Goal: Check status: Check status

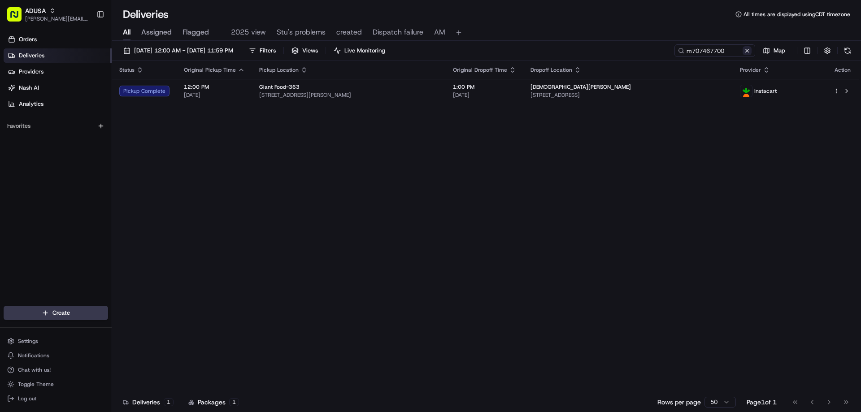
click at [750, 49] on button at bounding box center [747, 50] width 9 height 9
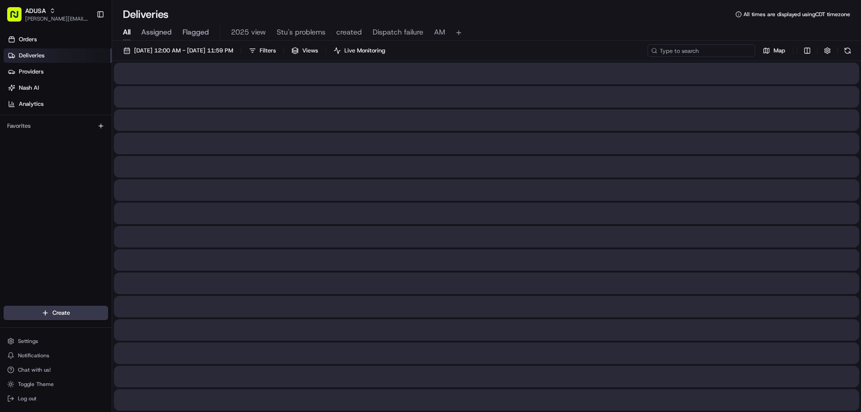
paste input "m705228599"
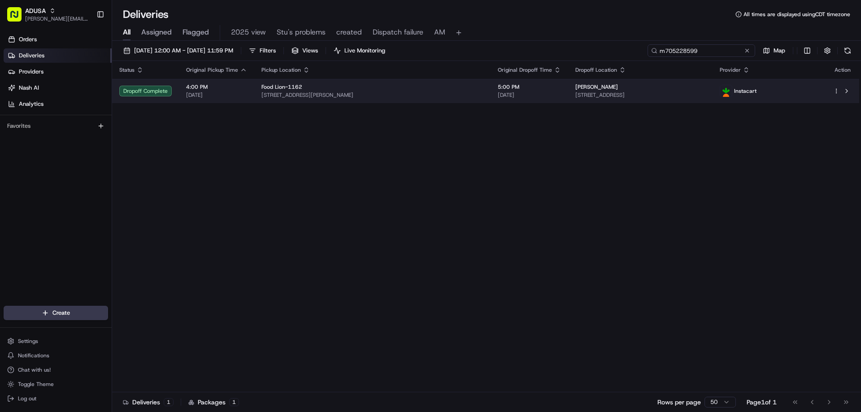
type input "m705228599"
click at [152, 88] on div "Dropoff Complete" at bounding box center [145, 91] width 52 height 11
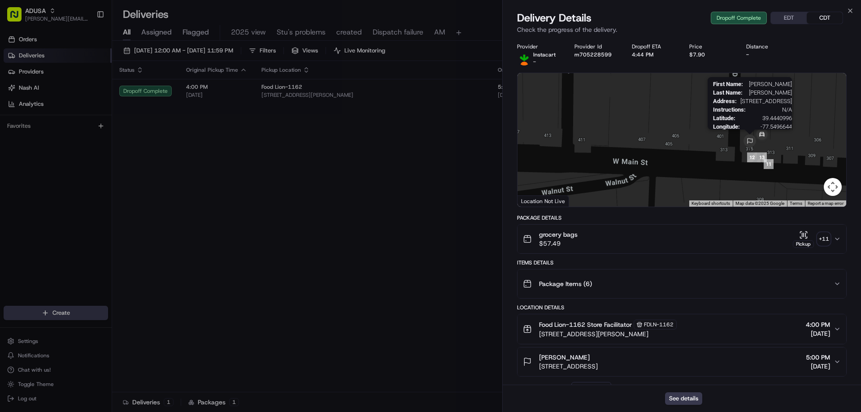
drag, startPoint x: 800, startPoint y: 180, endPoint x: 756, endPoint y: 147, distance: 55.4
click at [756, 147] on div "First Name : Hannah Last Name : Thompson Address : 315 W Main St, b, Middletown…" at bounding box center [682, 140] width 329 height 134
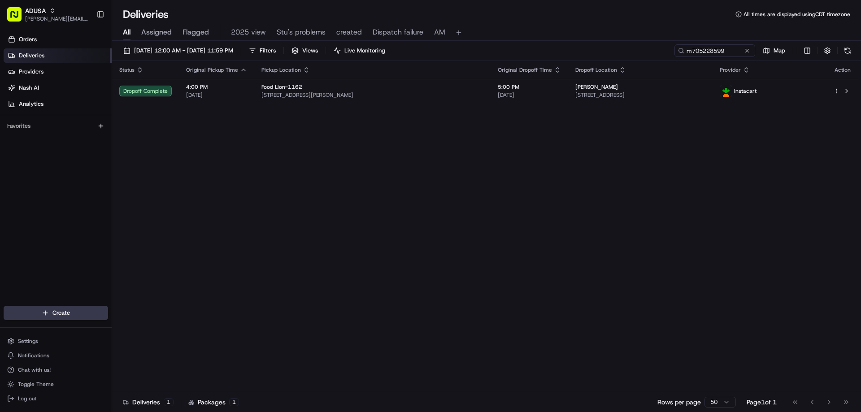
drag, startPoint x: 152, startPoint y: 166, endPoint x: 174, endPoint y: 144, distance: 31.4
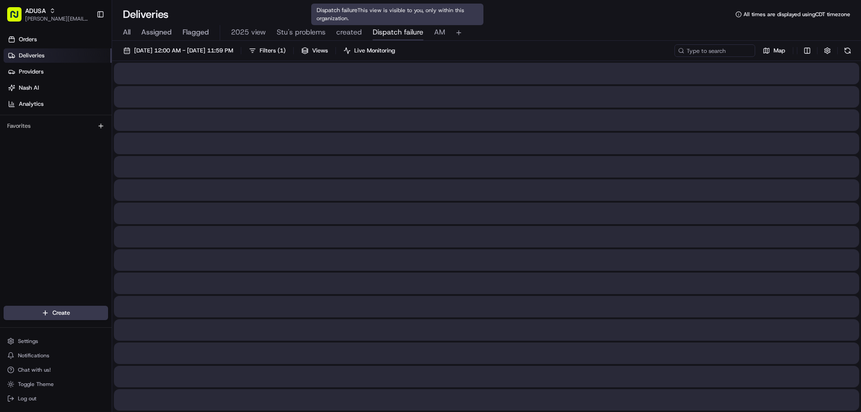
click at [390, 34] on span "Dispatch failure" at bounding box center [398, 32] width 51 height 11
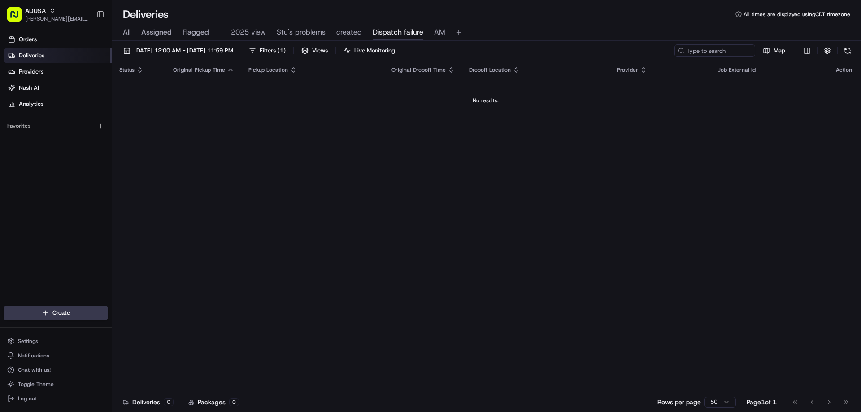
click at [129, 29] on span "All" at bounding box center [127, 32] width 8 height 11
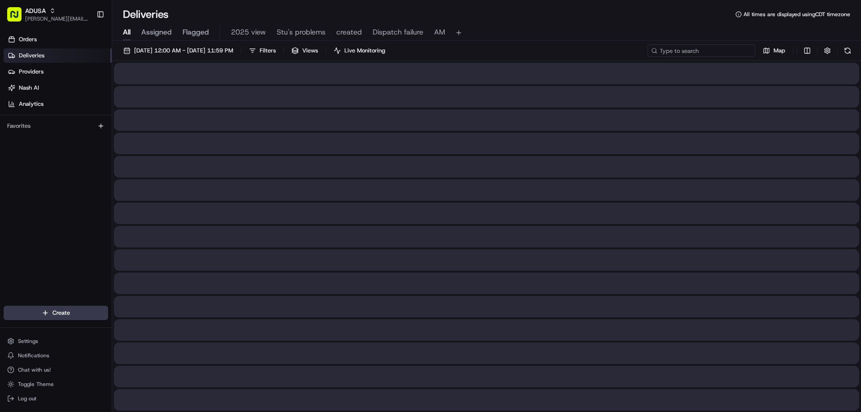
paste input "m708182213"
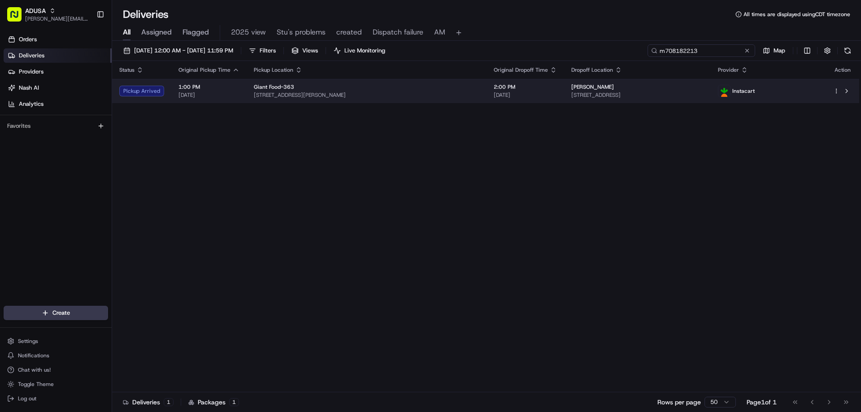
type input "m708182213"
click at [139, 87] on div "Pickup Arrived" at bounding box center [141, 91] width 45 height 11
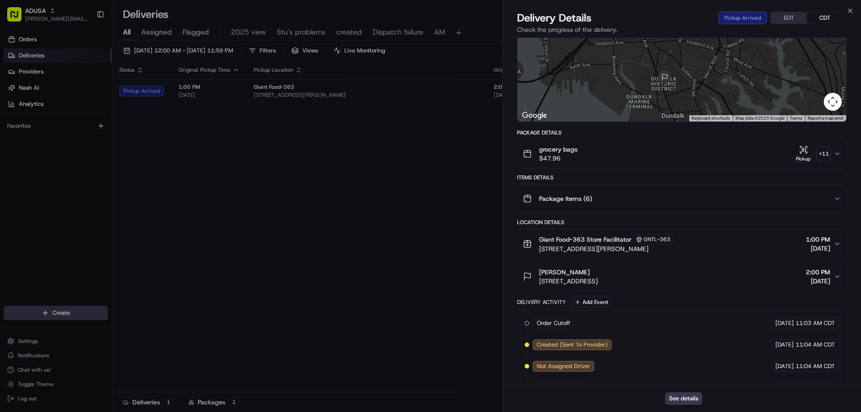
scroll to position [214, 0]
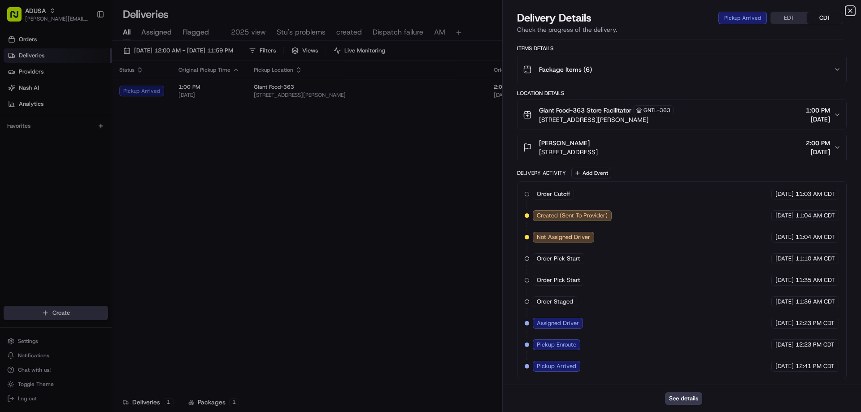
click at [852, 13] on icon "button" at bounding box center [850, 10] width 7 height 7
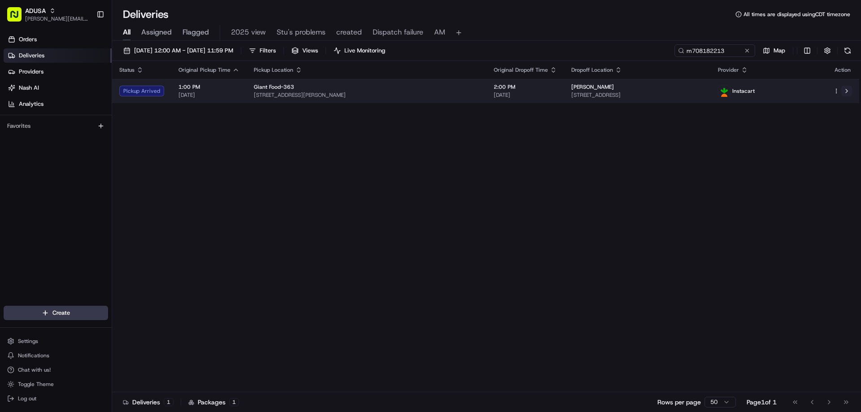
click at [849, 90] on button at bounding box center [847, 91] width 11 height 11
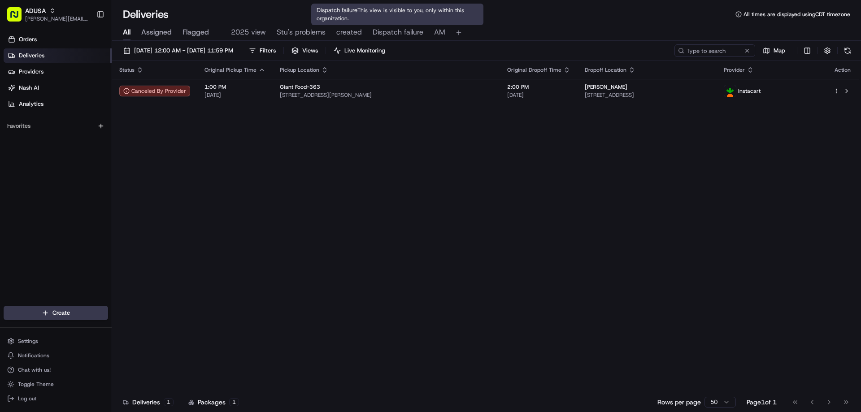
click at [394, 27] on span "Dispatch failure" at bounding box center [398, 32] width 51 height 11
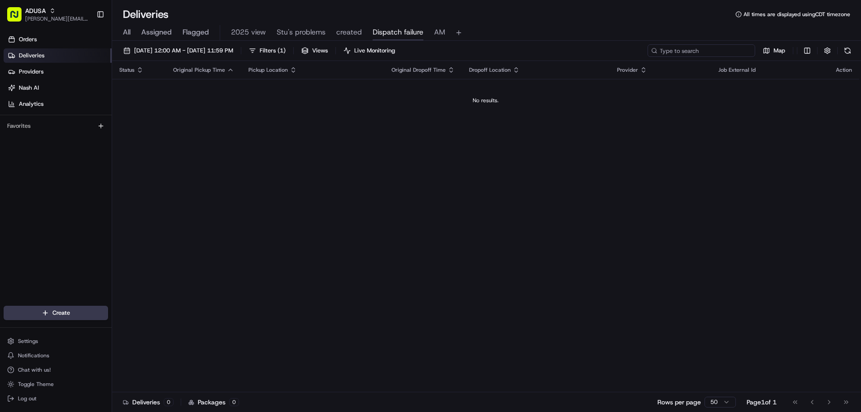
paste input "m707467700"
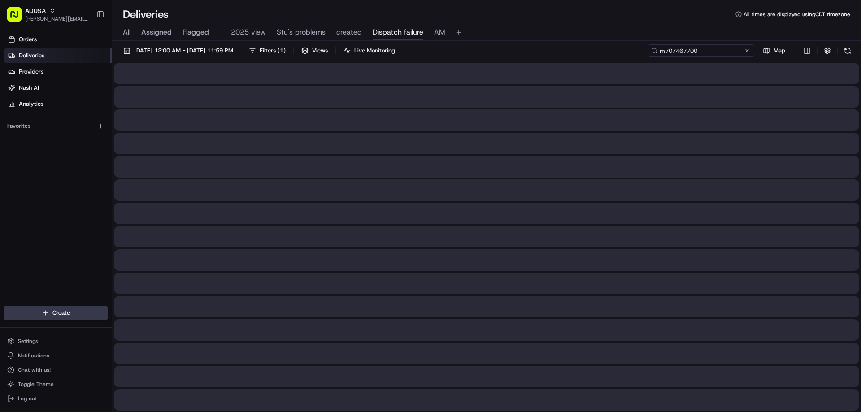
type input "m707467700"
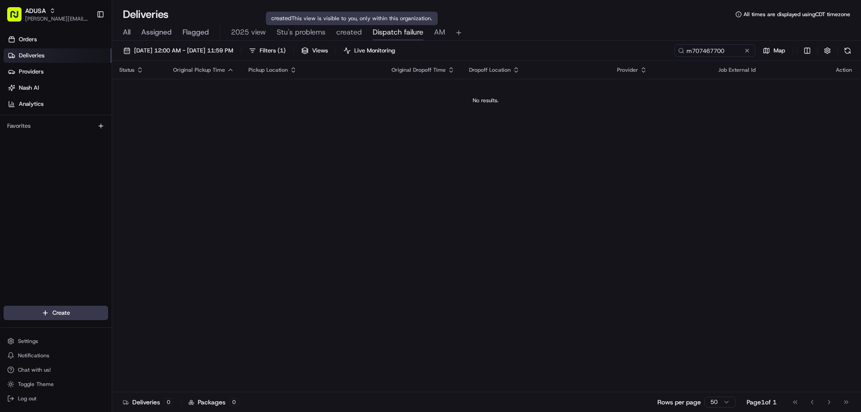
click at [386, 29] on span "Dispatch failure" at bounding box center [398, 32] width 51 height 11
click at [749, 53] on button at bounding box center [747, 50] width 9 height 9
paste input "m705809477"
click at [660, 52] on input "m705809477" at bounding box center [702, 50] width 108 height 13
type input "m705809477"
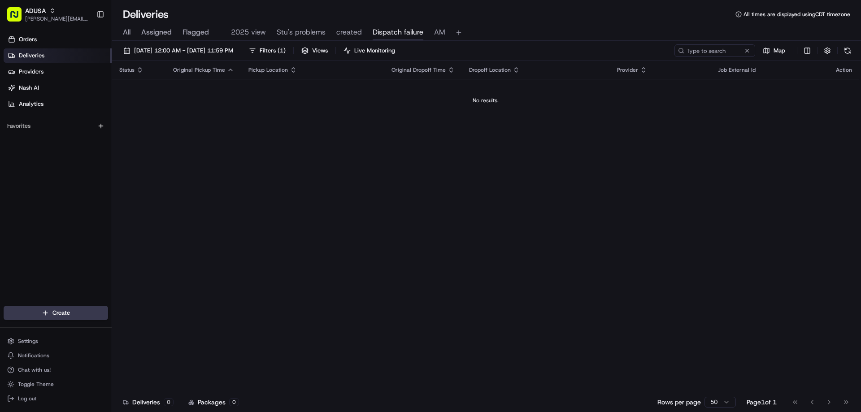
click at [127, 31] on span "All" at bounding box center [127, 32] width 8 height 11
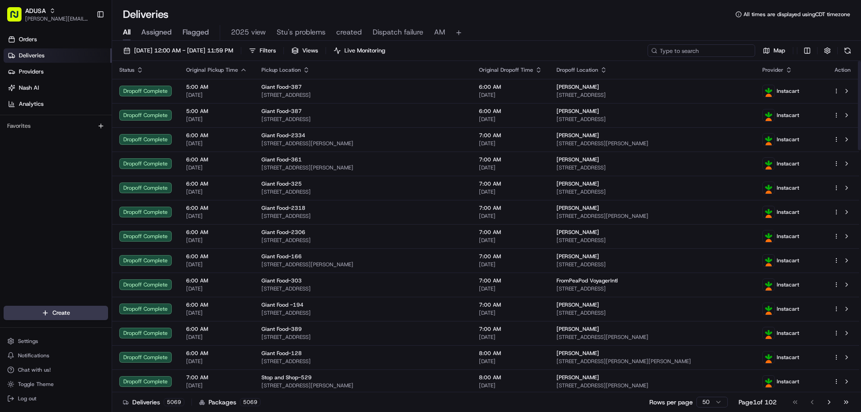
paste input "m705809477"
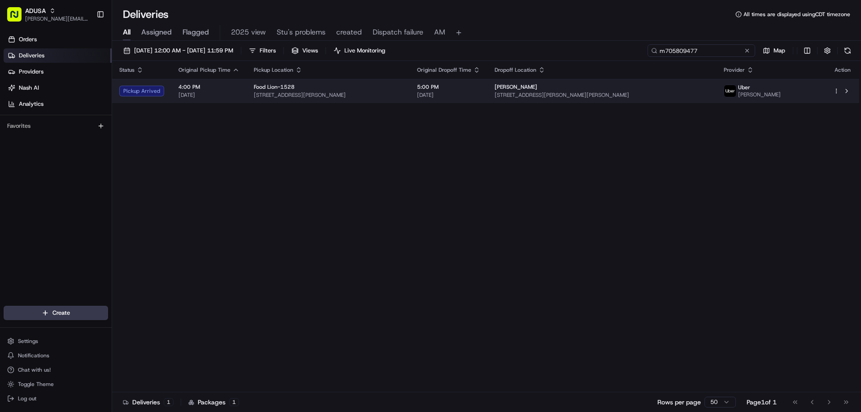
type input "m705809477"
click at [159, 95] on div "Pickup Arrived" at bounding box center [141, 91] width 45 height 11
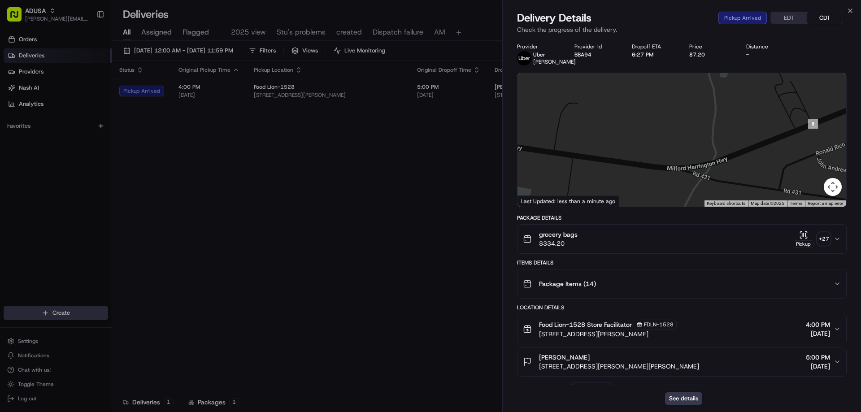
drag, startPoint x: 726, startPoint y: 149, endPoint x: 585, endPoint y: 126, distance: 143.1
click at [585, 126] on div at bounding box center [682, 140] width 329 height 134
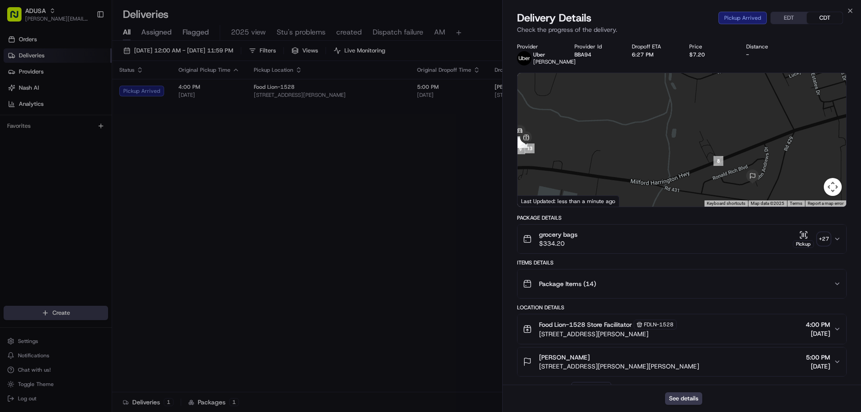
drag, startPoint x: 796, startPoint y: 158, endPoint x: 697, endPoint y: 174, distance: 100.4
click at [697, 174] on div at bounding box center [682, 140] width 329 height 134
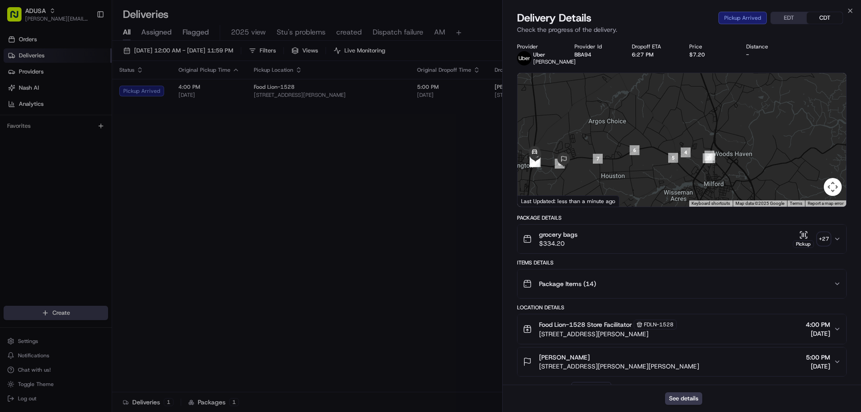
drag, startPoint x: 829, startPoint y: 168, endPoint x: 669, endPoint y: 171, distance: 159.7
click at [669, 171] on div at bounding box center [682, 140] width 329 height 134
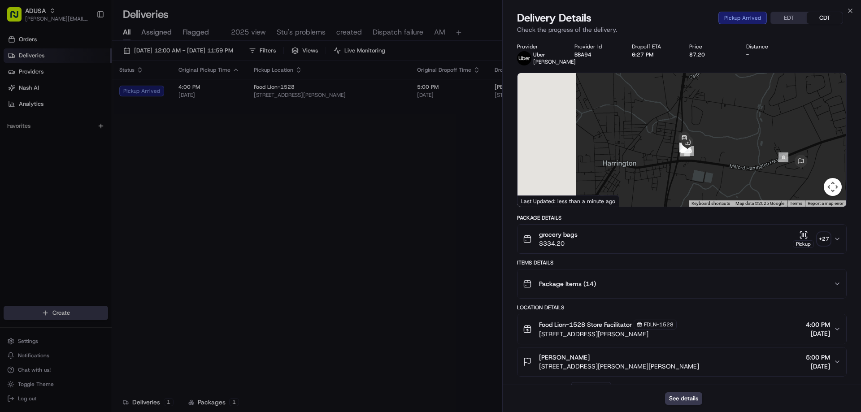
drag, startPoint x: 536, startPoint y: 170, endPoint x: 758, endPoint y: 170, distance: 222.1
click at [758, 170] on div at bounding box center [682, 140] width 329 height 134
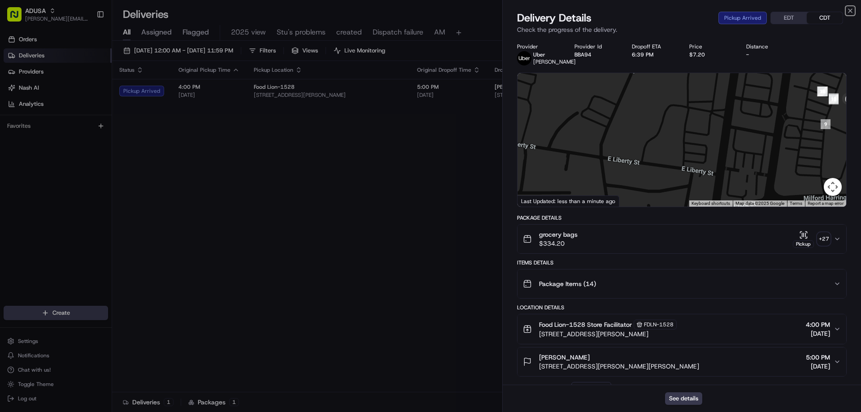
drag, startPoint x: 850, startPoint y: 10, endPoint x: 814, endPoint y: 13, distance: 36.0
click at [849, 11] on icon "button" at bounding box center [850, 10] width 7 height 7
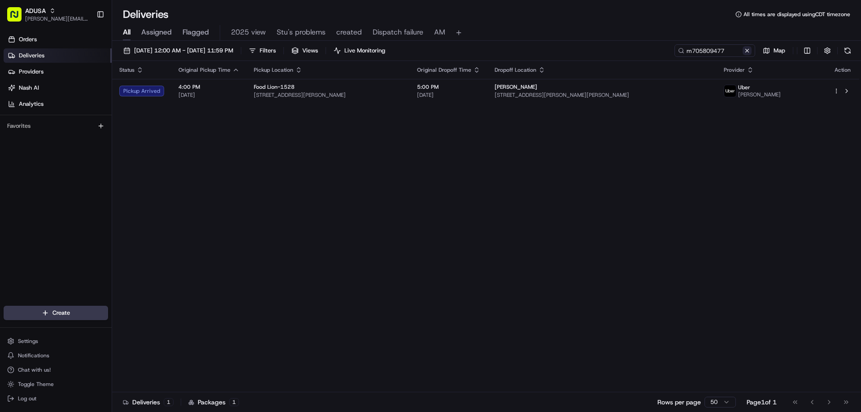
click at [743, 49] on button at bounding box center [747, 50] width 9 height 9
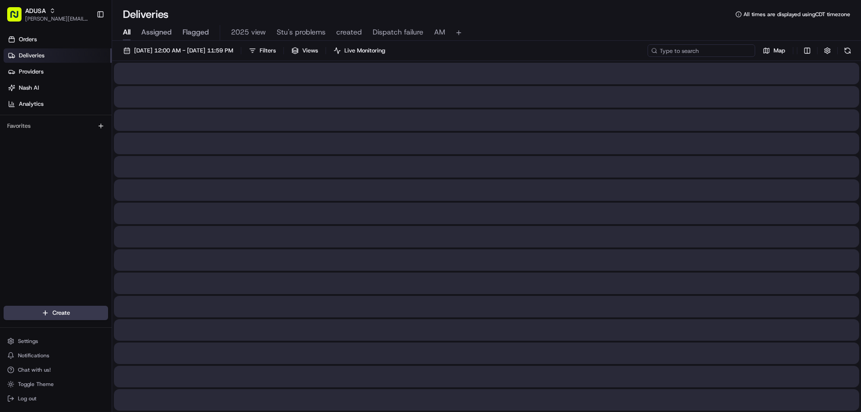
paste input "m708779195"
type input "m708779195"
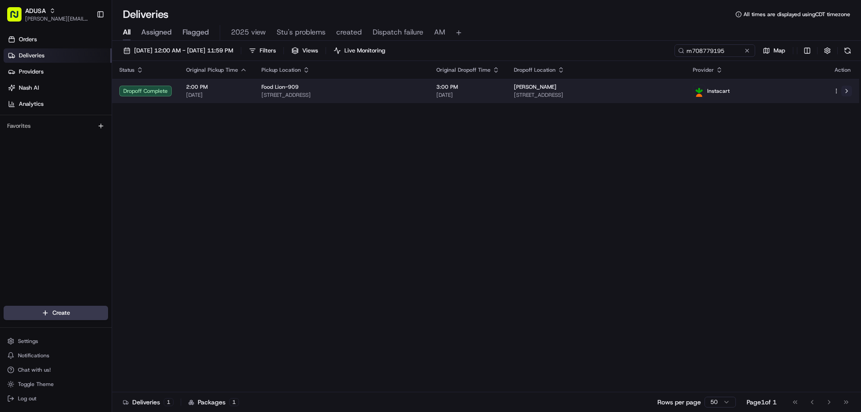
click at [849, 92] on button at bounding box center [847, 91] width 11 height 11
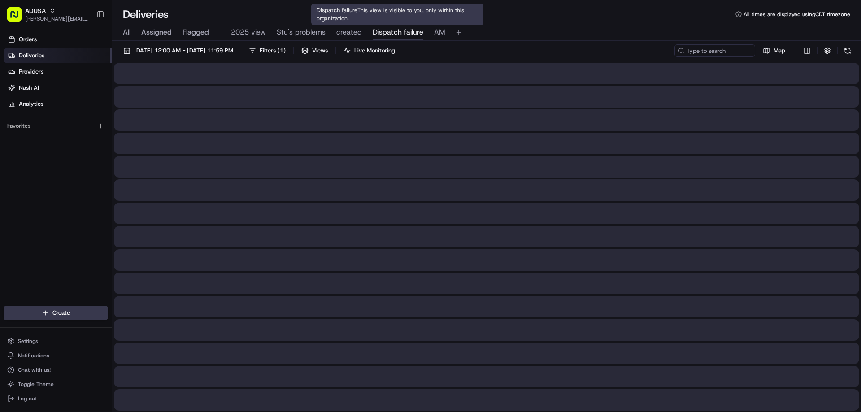
click at [405, 31] on span "Dispatch failure" at bounding box center [398, 32] width 51 height 11
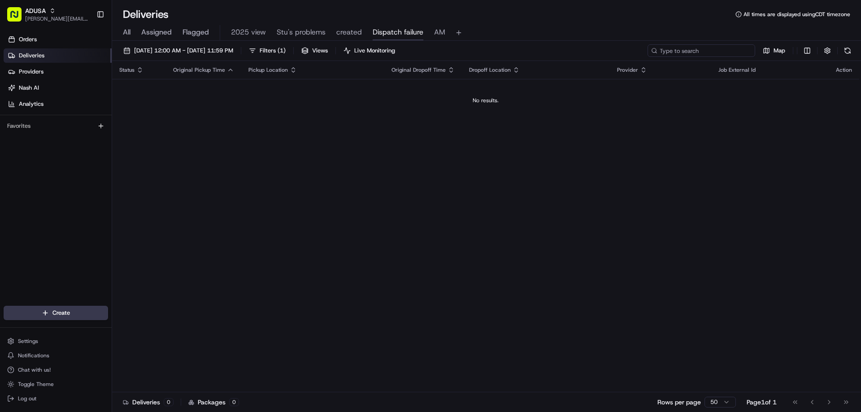
click at [721, 52] on input at bounding box center [702, 50] width 108 height 13
drag, startPoint x: 721, startPoint y: 52, endPoint x: 131, endPoint y: 35, distance: 590.2
click at [128, 35] on span "All" at bounding box center [127, 32] width 8 height 11
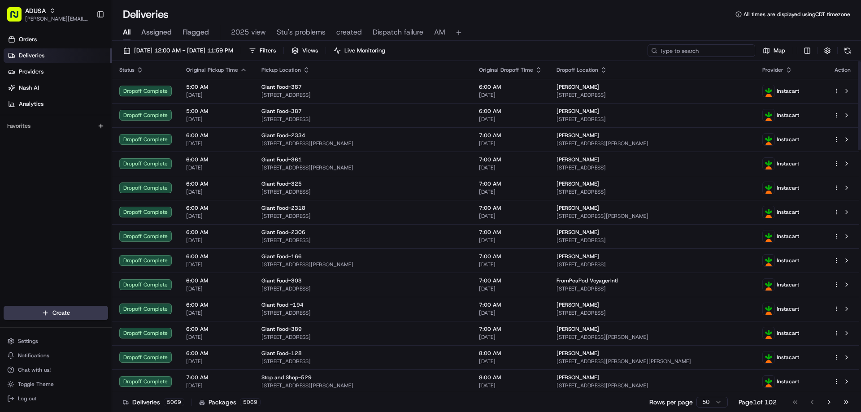
paste input "m704556601"
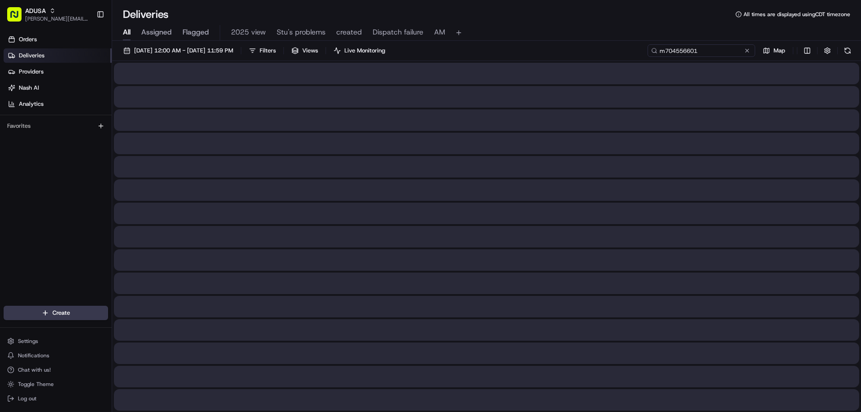
type input "m704556601"
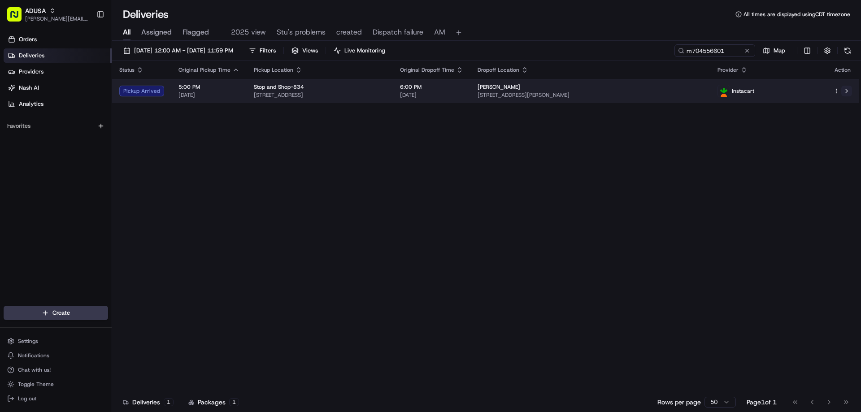
click at [848, 89] on button at bounding box center [847, 91] width 11 height 11
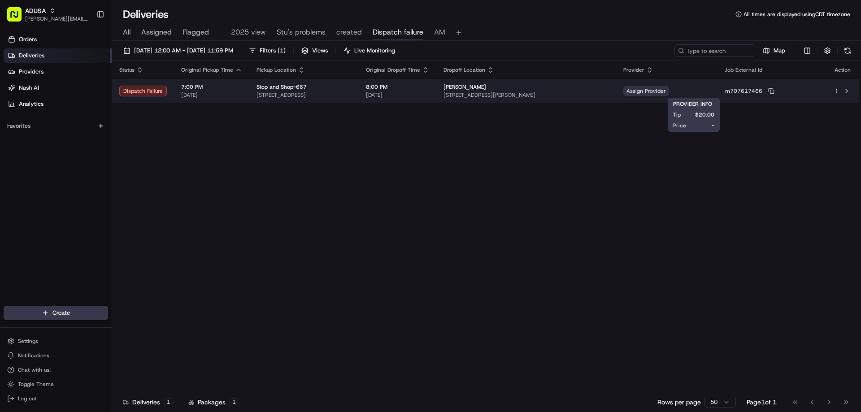
click at [669, 92] on span "Assign Provider" at bounding box center [647, 91] width 46 height 10
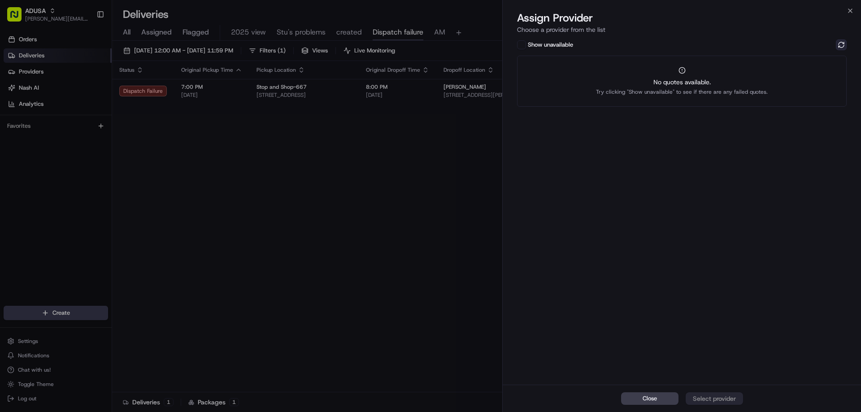
click at [839, 46] on button at bounding box center [841, 44] width 11 height 11
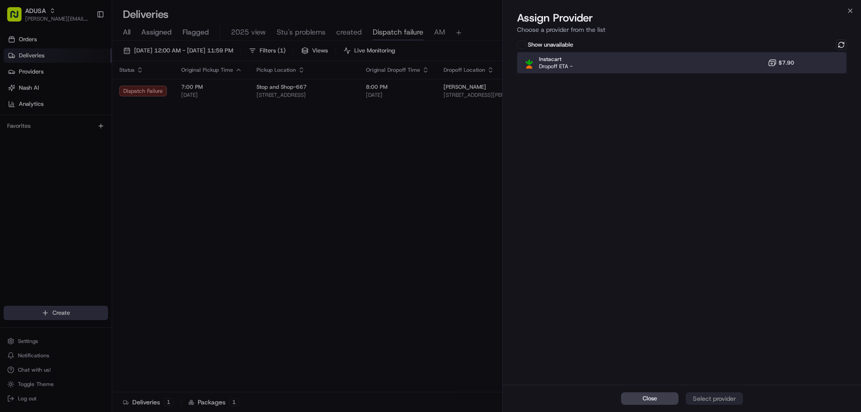
click at [747, 67] on div "Instacart Dropoff ETA - $7.90" at bounding box center [682, 63] width 330 height 22
click at [720, 400] on div "Assign Provider" at bounding box center [715, 398] width 44 height 9
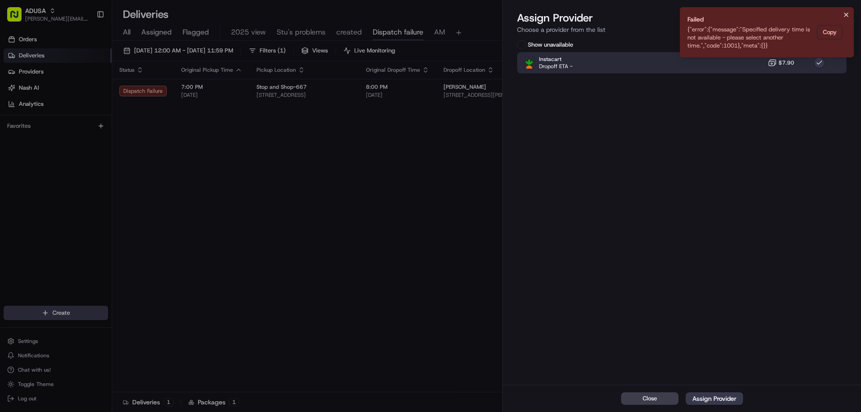
click at [850, 12] on button "Notifications (F8)" at bounding box center [846, 14] width 11 height 11
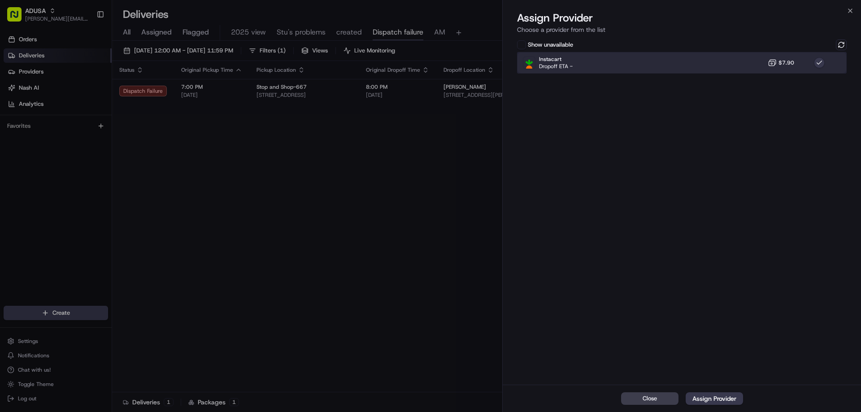
drag, startPoint x: 759, startPoint y: 66, endPoint x: 768, endPoint y: 67, distance: 9.0
click at [759, 67] on div "Instacart Dropoff ETA - $7.90" at bounding box center [682, 63] width 330 height 22
click at [806, 65] on div "Instacart Dropoff ETA - $7.90" at bounding box center [682, 63] width 330 height 22
click at [842, 42] on button at bounding box center [841, 44] width 11 height 11
click at [770, 68] on div "Instacart Dropoff ETA - $7.90" at bounding box center [682, 63] width 330 height 22
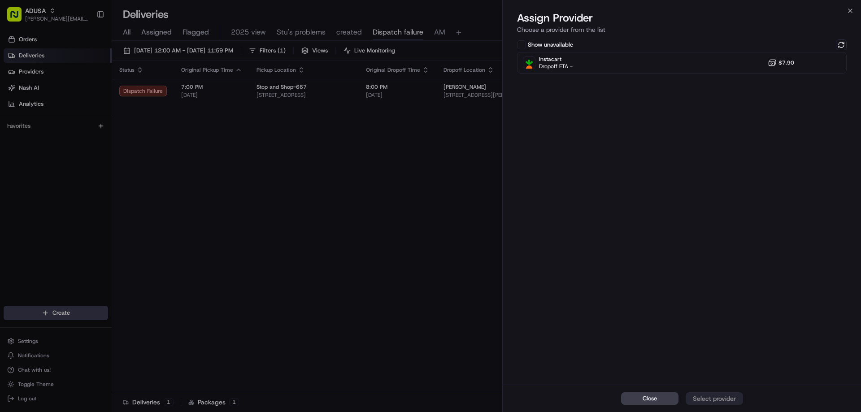
click at [850, 39] on div "Show unavailable Instacart Dropoff ETA - $7.90" at bounding box center [682, 211] width 358 height 347
click at [845, 41] on button at bounding box center [841, 44] width 11 height 11
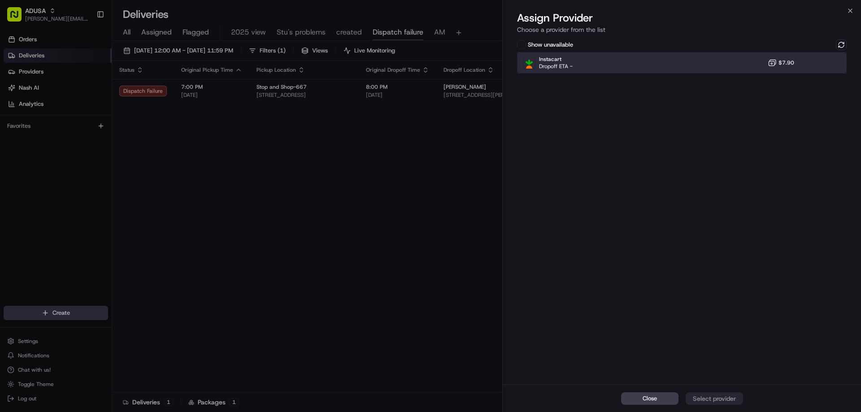
click at [724, 60] on div "Instacart Dropoff ETA - $7.90" at bounding box center [682, 63] width 330 height 22
click at [721, 397] on div "Assign Provider" at bounding box center [715, 398] width 44 height 9
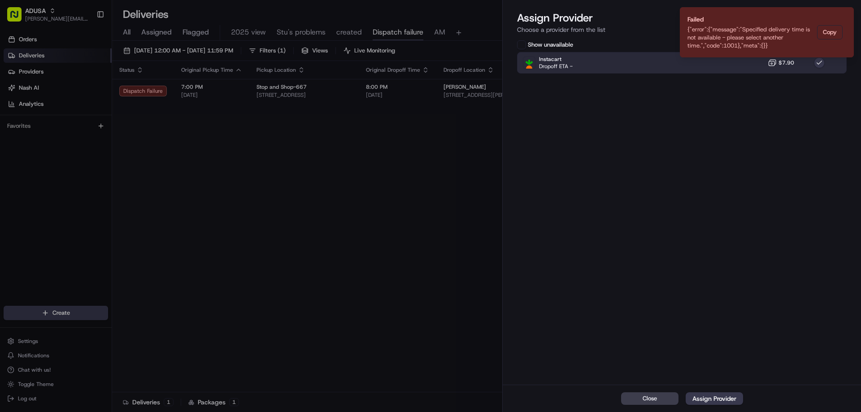
drag, startPoint x: 845, startPoint y: 13, endPoint x: 802, endPoint y: 35, distance: 47.8
click at [844, 13] on icon "Notifications (F8)" at bounding box center [846, 14] width 7 height 7
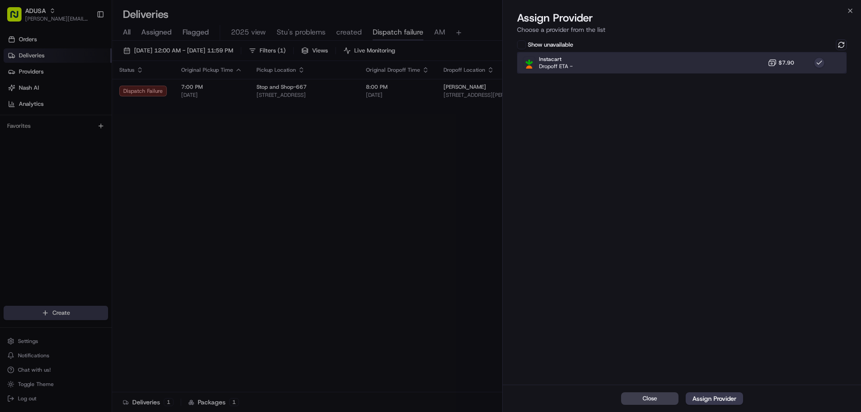
click at [763, 61] on div "Instacart Dropoff ETA - $7.90" at bounding box center [682, 63] width 330 height 22
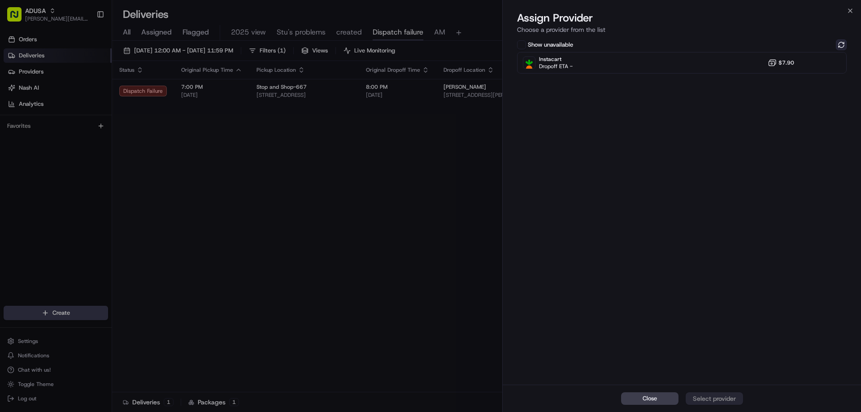
click at [839, 42] on button at bounding box center [841, 44] width 11 height 11
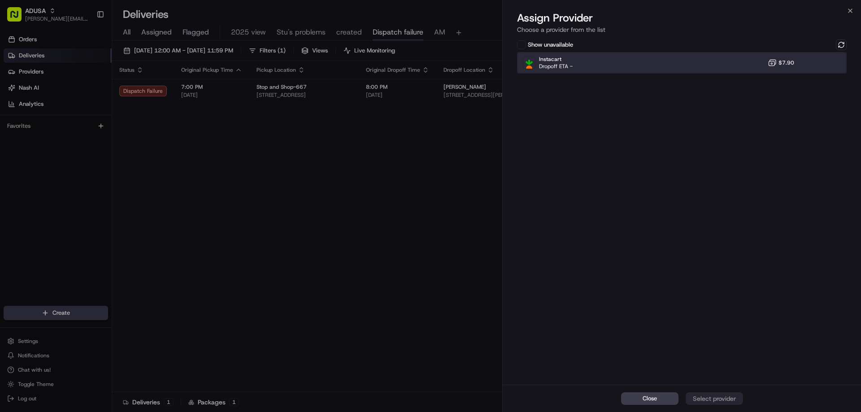
click at [738, 60] on div "Instacart Dropoff ETA - $7.90" at bounding box center [682, 63] width 330 height 22
click at [718, 400] on div "Assign Provider" at bounding box center [715, 398] width 44 height 9
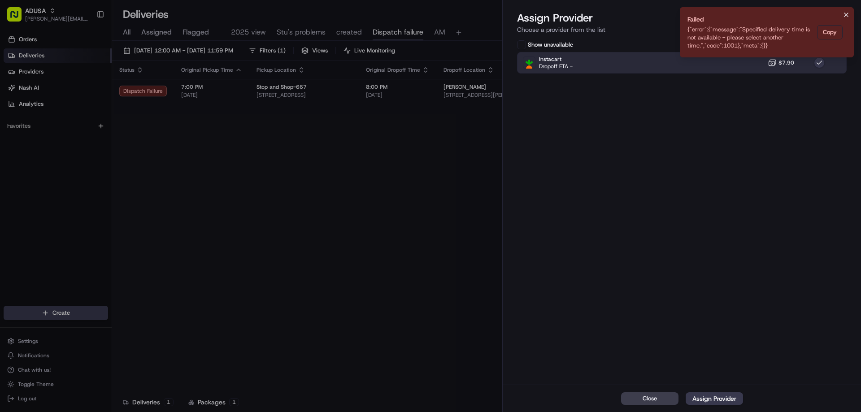
click at [845, 15] on icon "Notifications (F8)" at bounding box center [846, 14] width 7 height 7
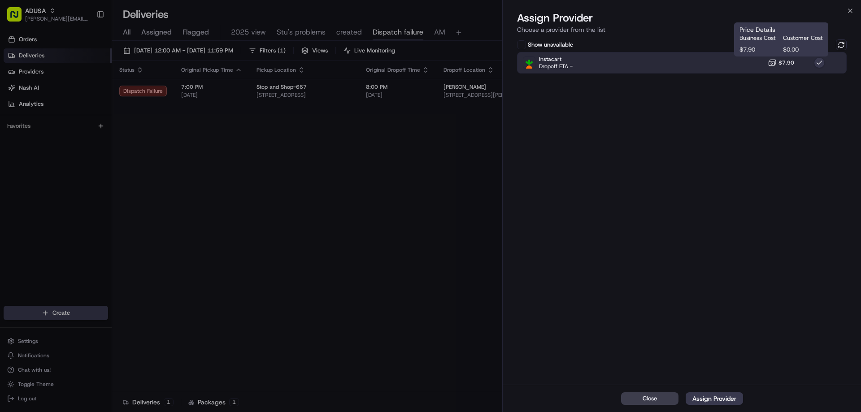
drag, startPoint x: 770, startPoint y: 63, endPoint x: 807, endPoint y: 49, distance: 39.3
click at [771, 63] on icon at bounding box center [772, 62] width 9 height 9
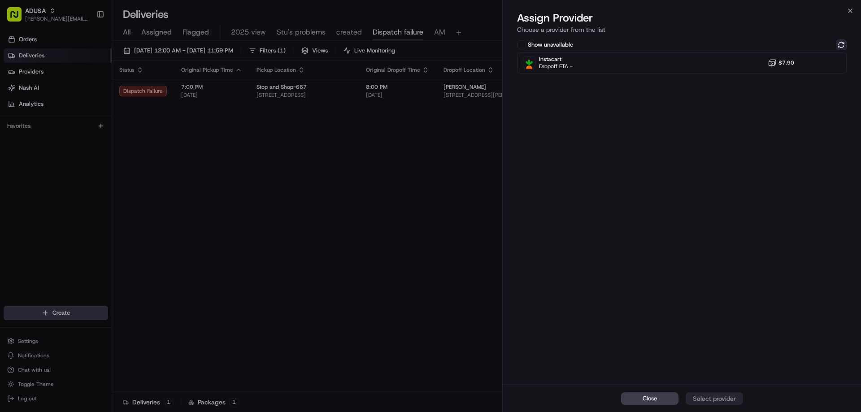
click at [840, 44] on button at bounding box center [841, 44] width 11 height 11
click at [849, 8] on icon "button" at bounding box center [850, 10] width 7 height 7
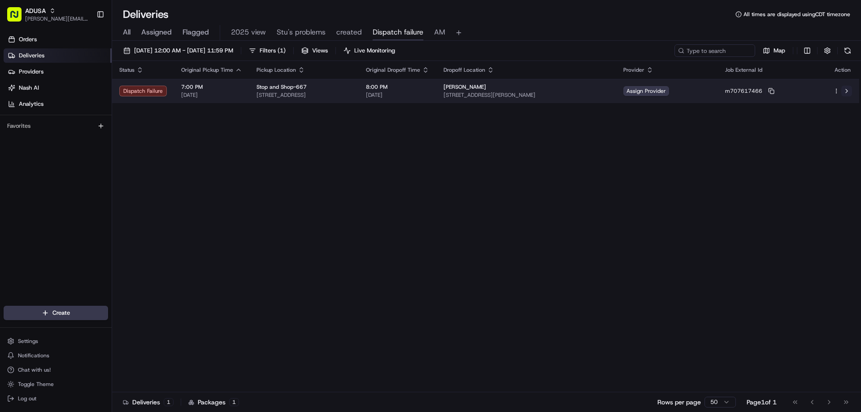
click at [848, 92] on button at bounding box center [847, 91] width 11 height 11
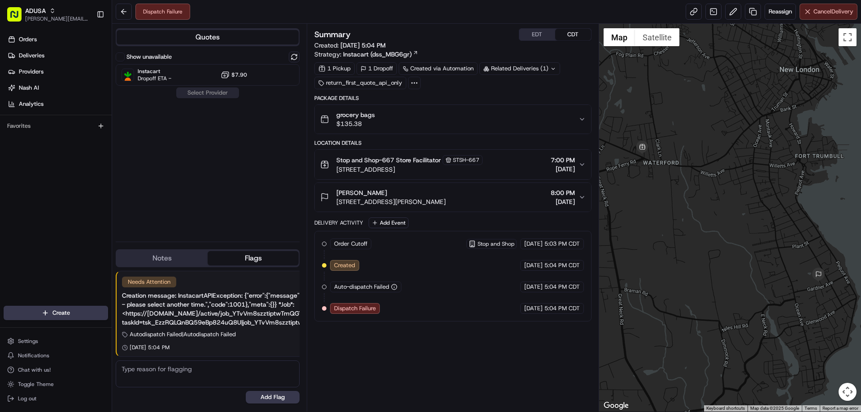
click at [815, 12] on span "Cancel Delivery" at bounding box center [834, 12] width 40 height 8
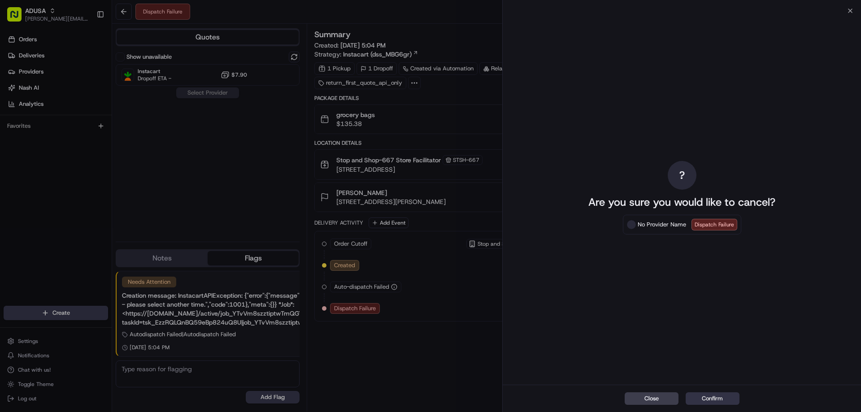
click at [717, 394] on button "Confirm" at bounding box center [713, 399] width 54 height 13
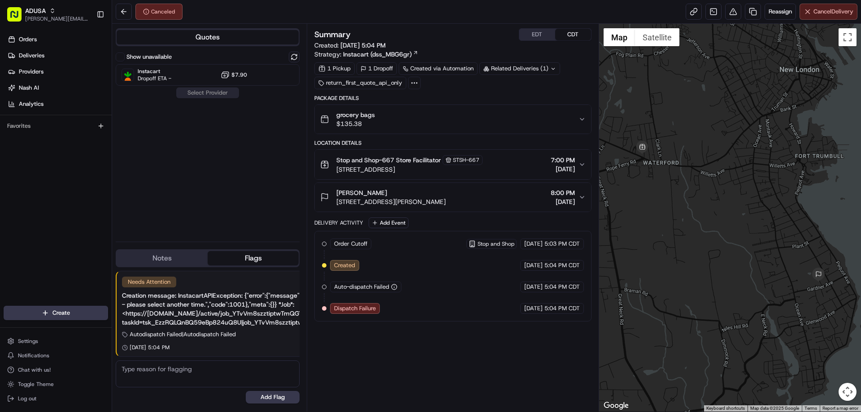
click at [840, 7] on button "Cancel Delivery" at bounding box center [829, 12] width 58 height 16
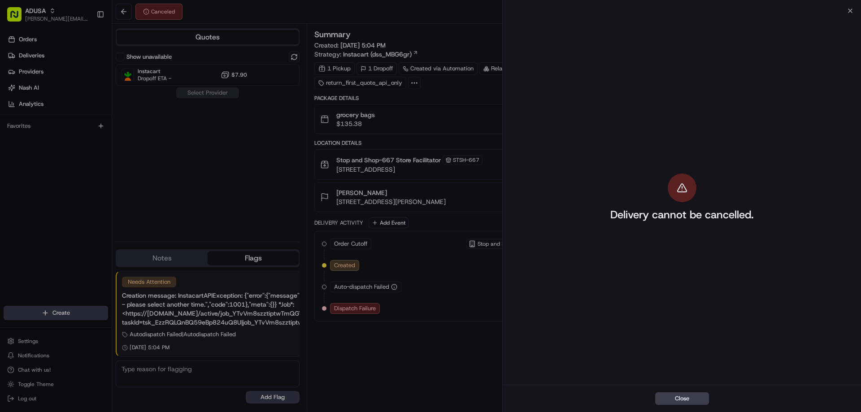
click at [848, 12] on div "Delivery cannot be cancelled." at bounding box center [682, 198] width 358 height 374
click at [695, 401] on button "Close" at bounding box center [682, 399] width 54 height 13
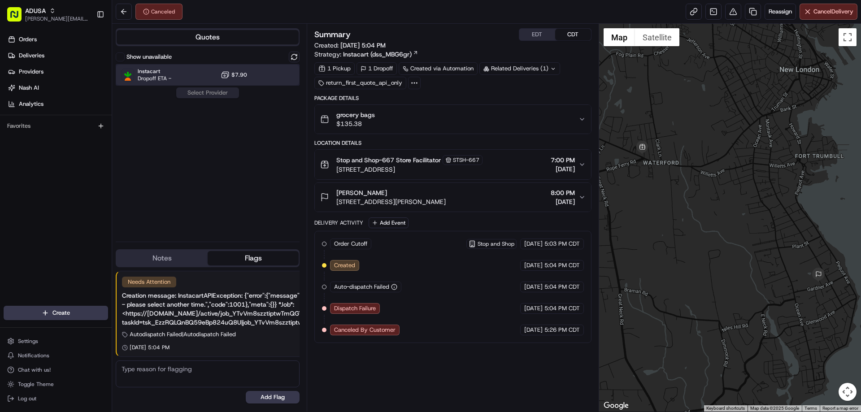
click at [204, 70] on div "Instacart Dropoff ETA - $7.90" at bounding box center [208, 75] width 184 height 22
click at [199, 93] on button "Assign Provider" at bounding box center [208, 92] width 64 height 11
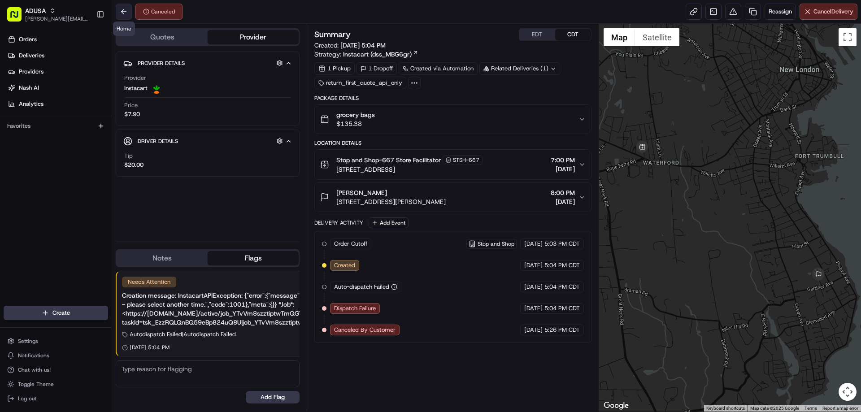
click at [122, 13] on button at bounding box center [124, 12] width 16 height 16
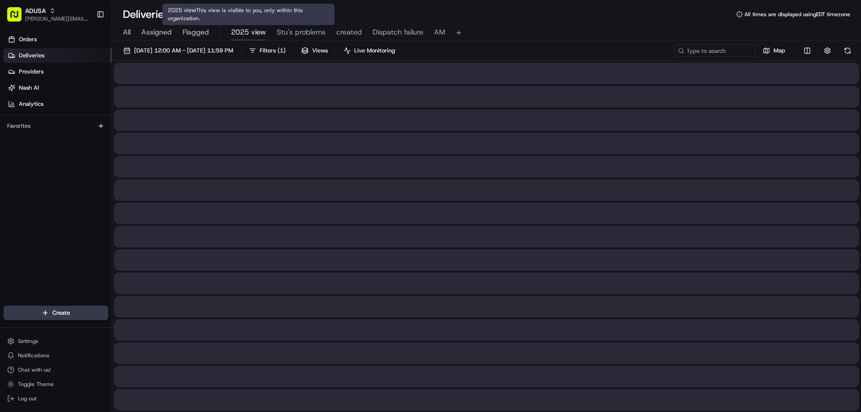
click at [236, 30] on span "2025 view" at bounding box center [248, 32] width 35 height 11
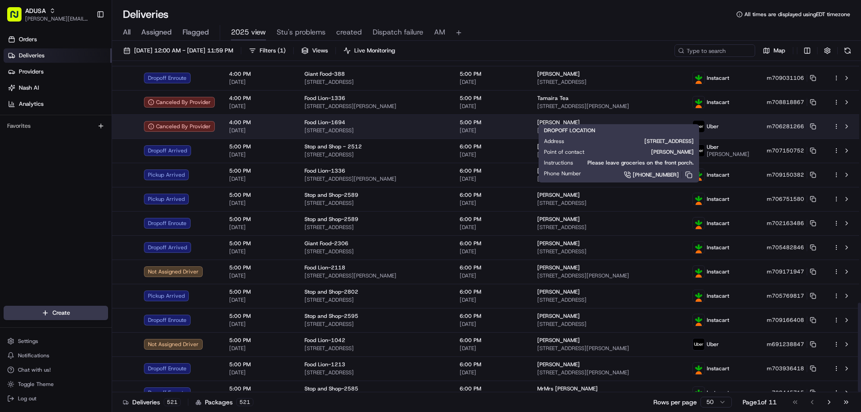
scroll to position [898, 0]
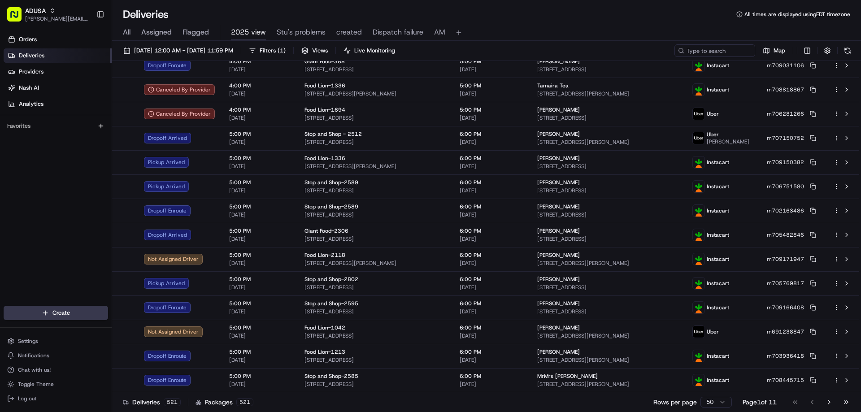
click at [720, 405] on html "ADUSA raynard.pritchett@adusa.com Toggle Sidebar Orders Deliveries Providers Na…" at bounding box center [430, 206] width 861 height 412
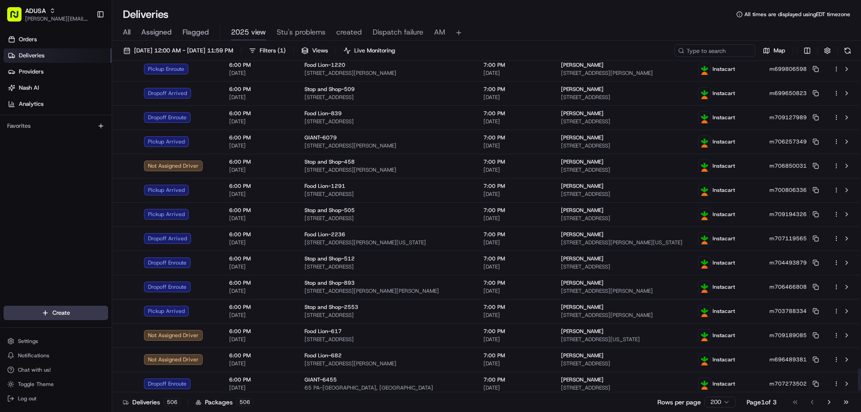
scroll to position [4532, 0]
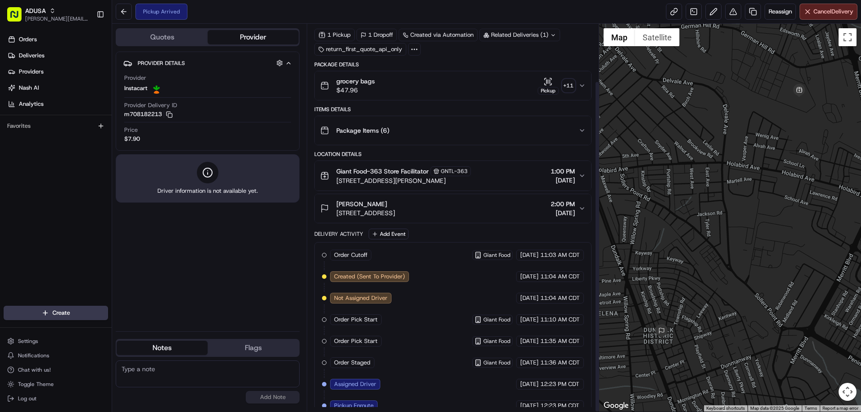
scroll to position [67, 0]
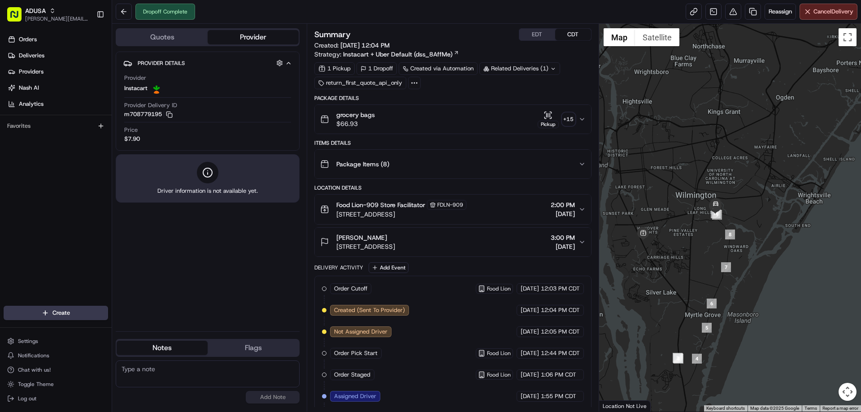
click at [550, 114] on icon "button" at bounding box center [550, 115] width 0 height 4
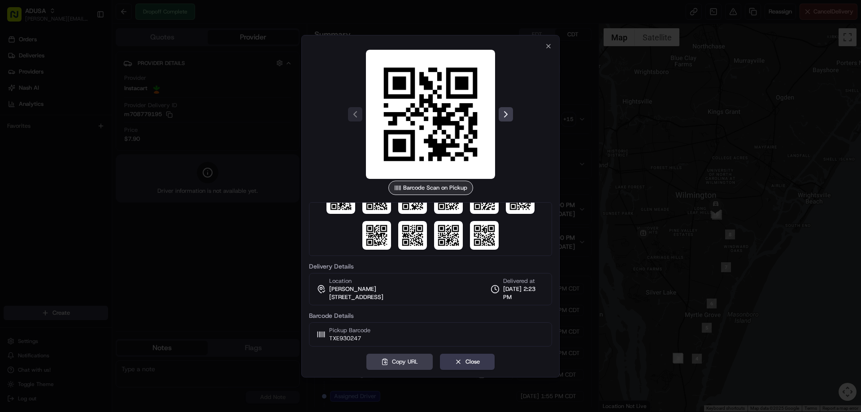
scroll to position [62, 0]
click at [546, 40] on div "Barcode Scan on Pickup Delivery Details Location [PERSON_NAME] [STREET_ADDRESS]…" at bounding box center [431, 206] width 258 height 343
click at [546, 43] on icon "button" at bounding box center [548, 46] width 7 height 7
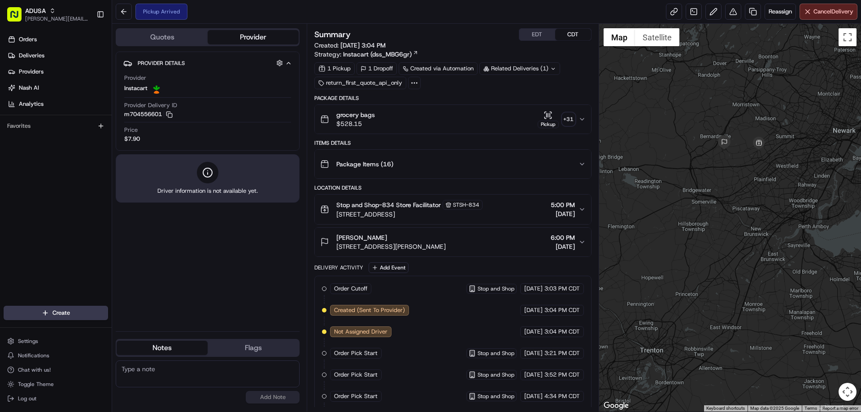
scroll to position [88, 0]
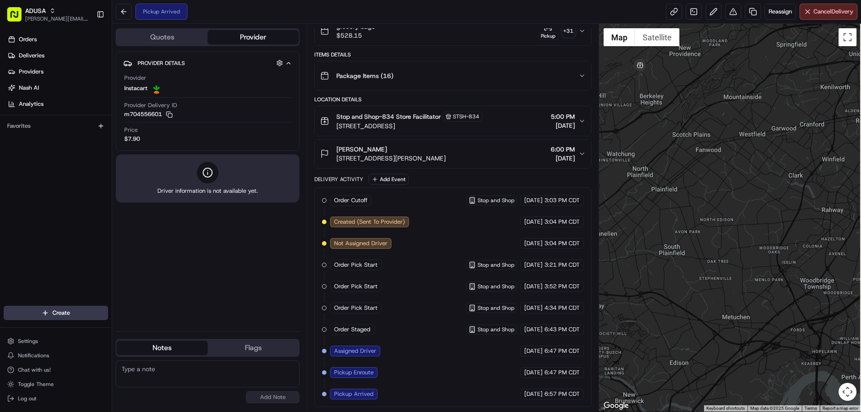
drag, startPoint x: 776, startPoint y: 194, endPoint x: 772, endPoint y: 198, distance: 5.4
click at [772, 198] on div at bounding box center [730, 218] width 262 height 388
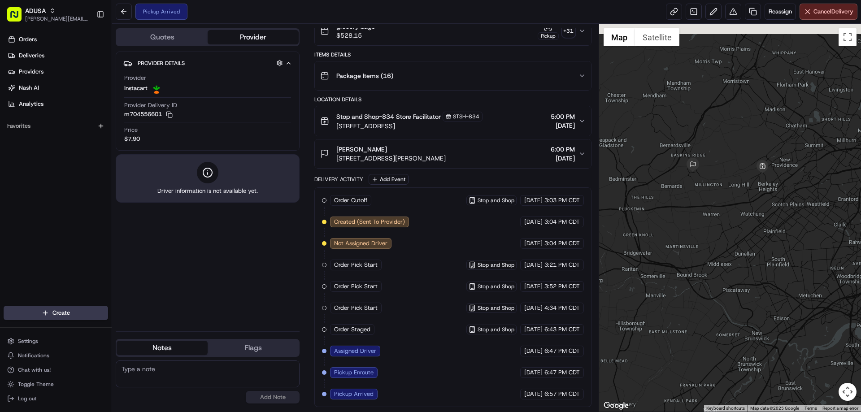
drag, startPoint x: 679, startPoint y: 153, endPoint x: 737, endPoint y: 195, distance: 71.7
click at [737, 195] on div at bounding box center [730, 218] width 262 height 388
